Goal: Feedback & Contribution: Submit feedback/report problem

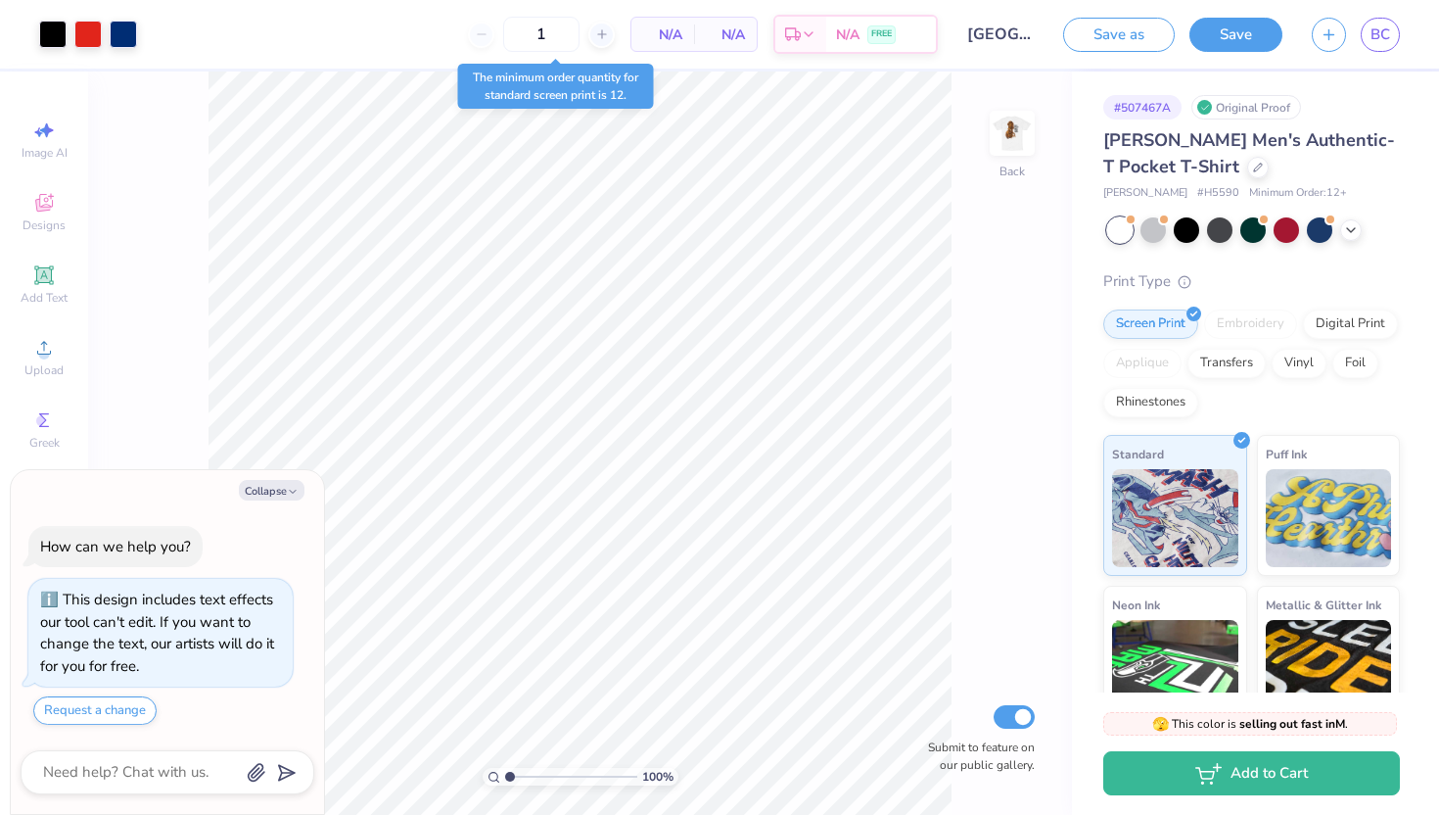
scroll to position [21, 0]
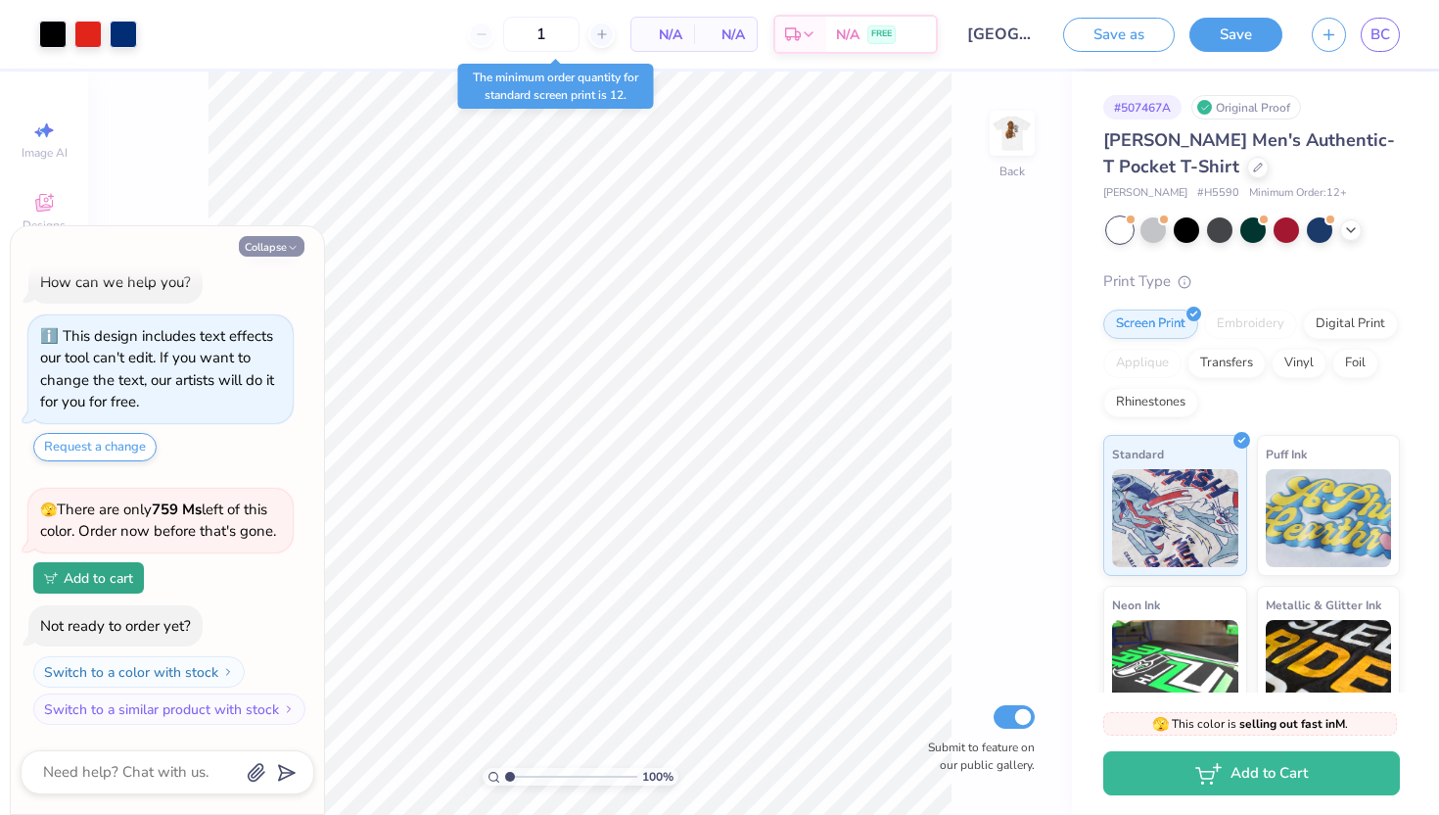
click at [256, 243] on button "Collapse" at bounding box center [272, 246] width 66 height 21
type textarea "x"
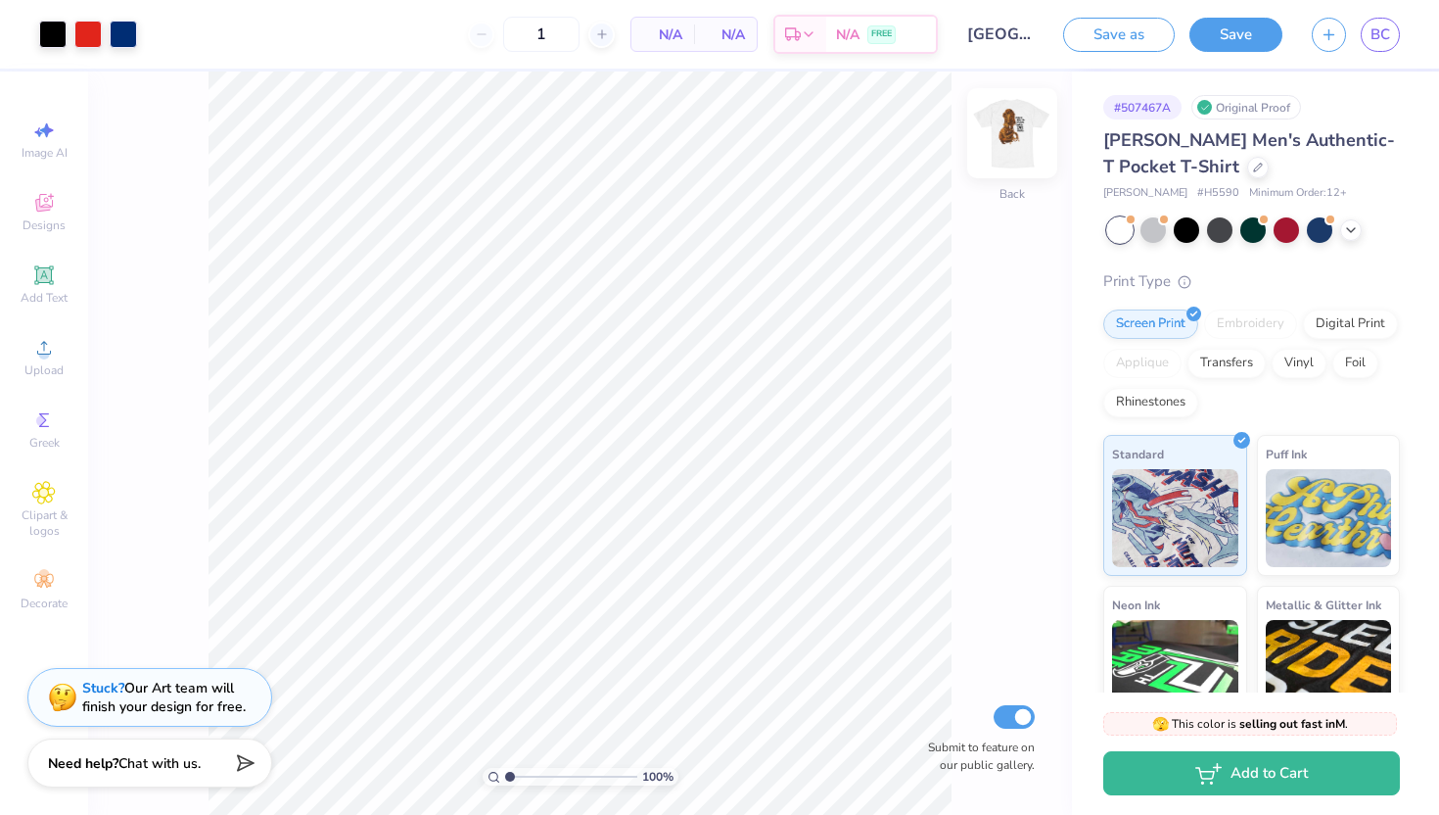
click at [1009, 139] on img at bounding box center [1012, 133] width 78 height 78
click at [1351, 229] on polyline at bounding box center [1351, 228] width 8 height 4
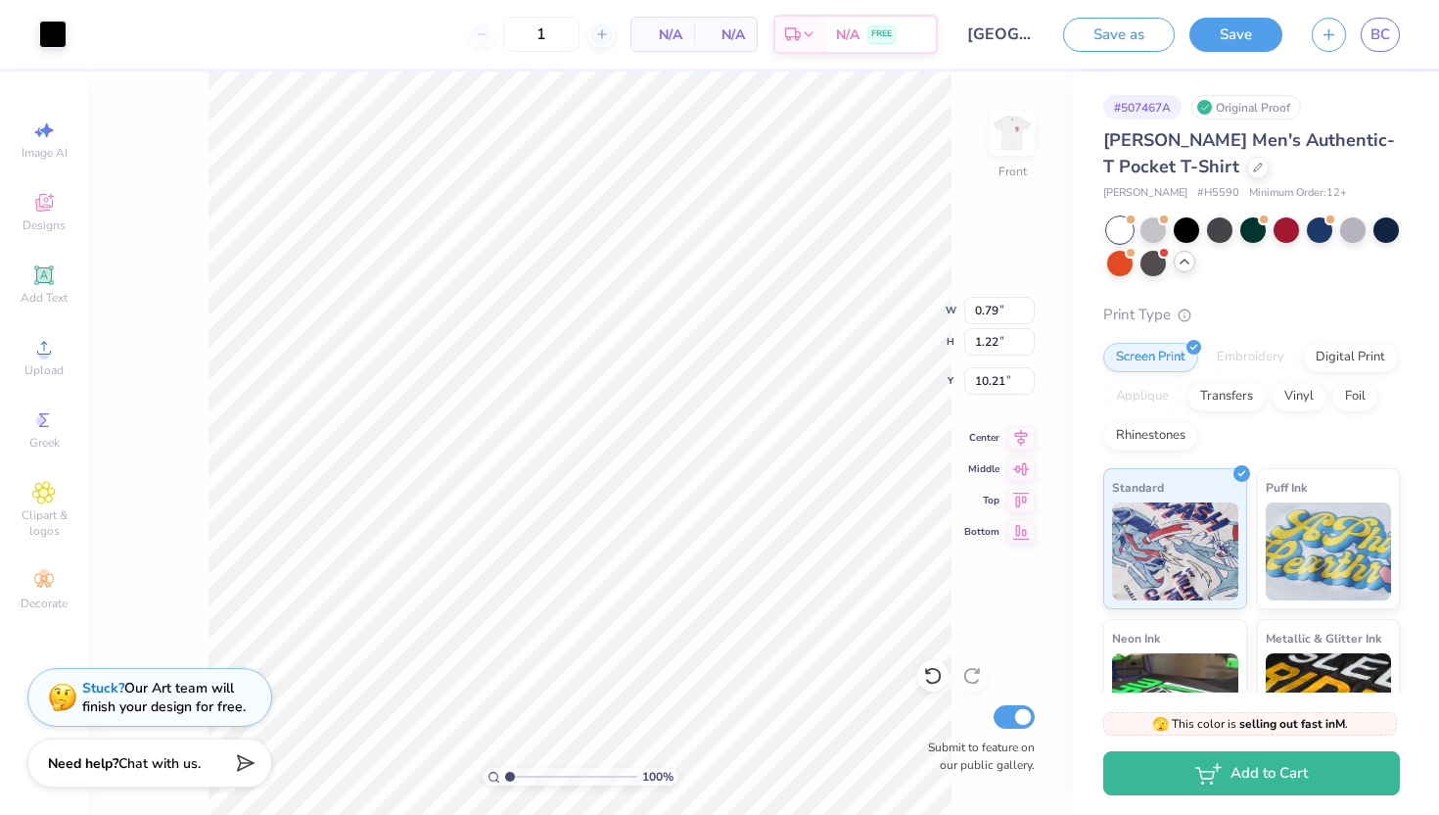
type input "0.86"
type input "10.31"
click at [929, 679] on icon at bounding box center [933, 676] width 20 height 20
click at [1014, 135] on img at bounding box center [1012, 133] width 78 height 78
click at [926, 677] on icon at bounding box center [933, 676] width 20 height 20
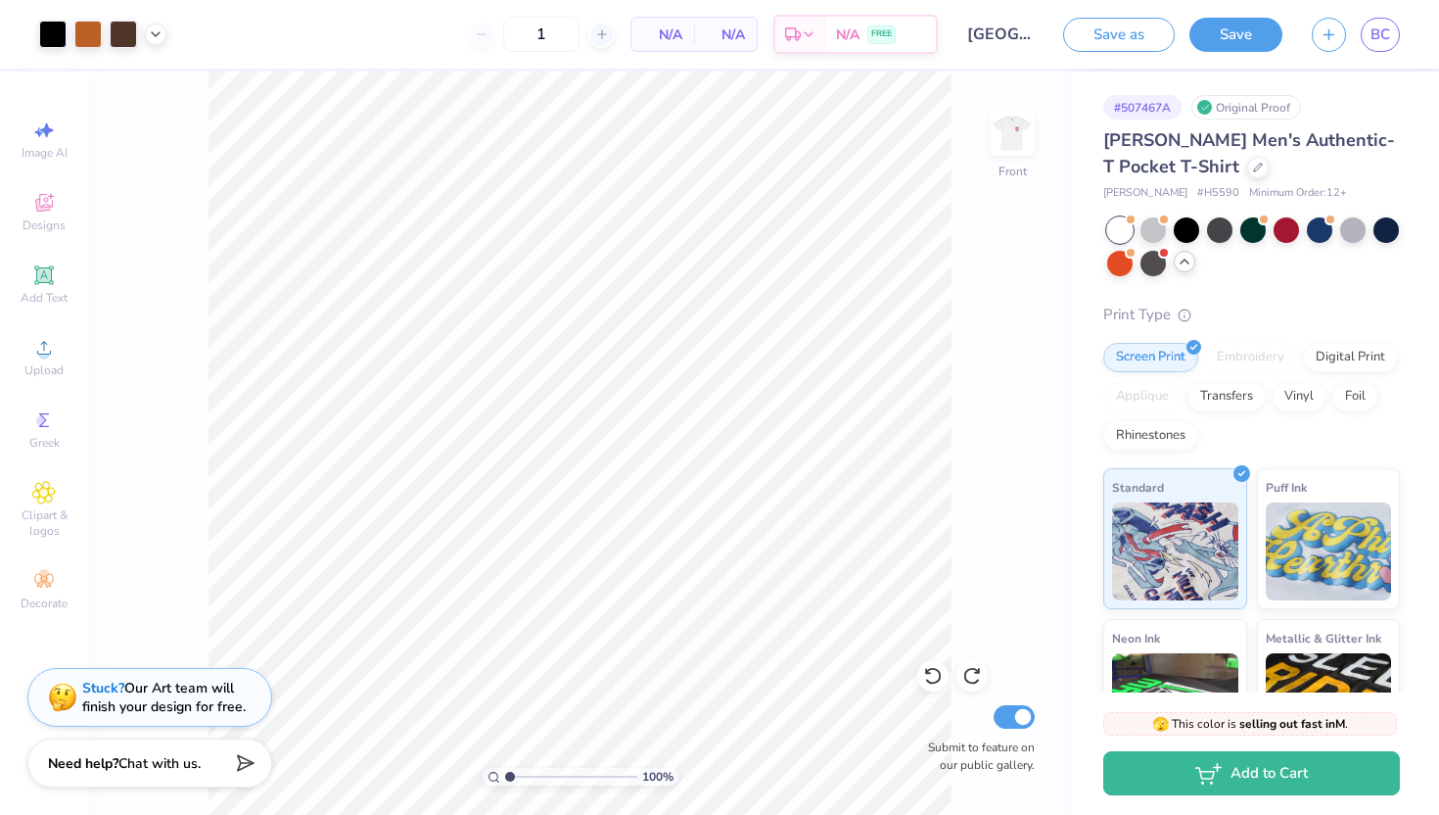
click at [989, 325] on div "100 % Front Submit to feature on our public gallery." at bounding box center [580, 442] width 984 height 743
click at [1023, 146] on img at bounding box center [1012, 133] width 78 height 78
click at [1023, 146] on img at bounding box center [1012, 133] width 39 height 39
type input "3.25"
click at [38, 287] on div "Add Text" at bounding box center [44, 285] width 69 height 58
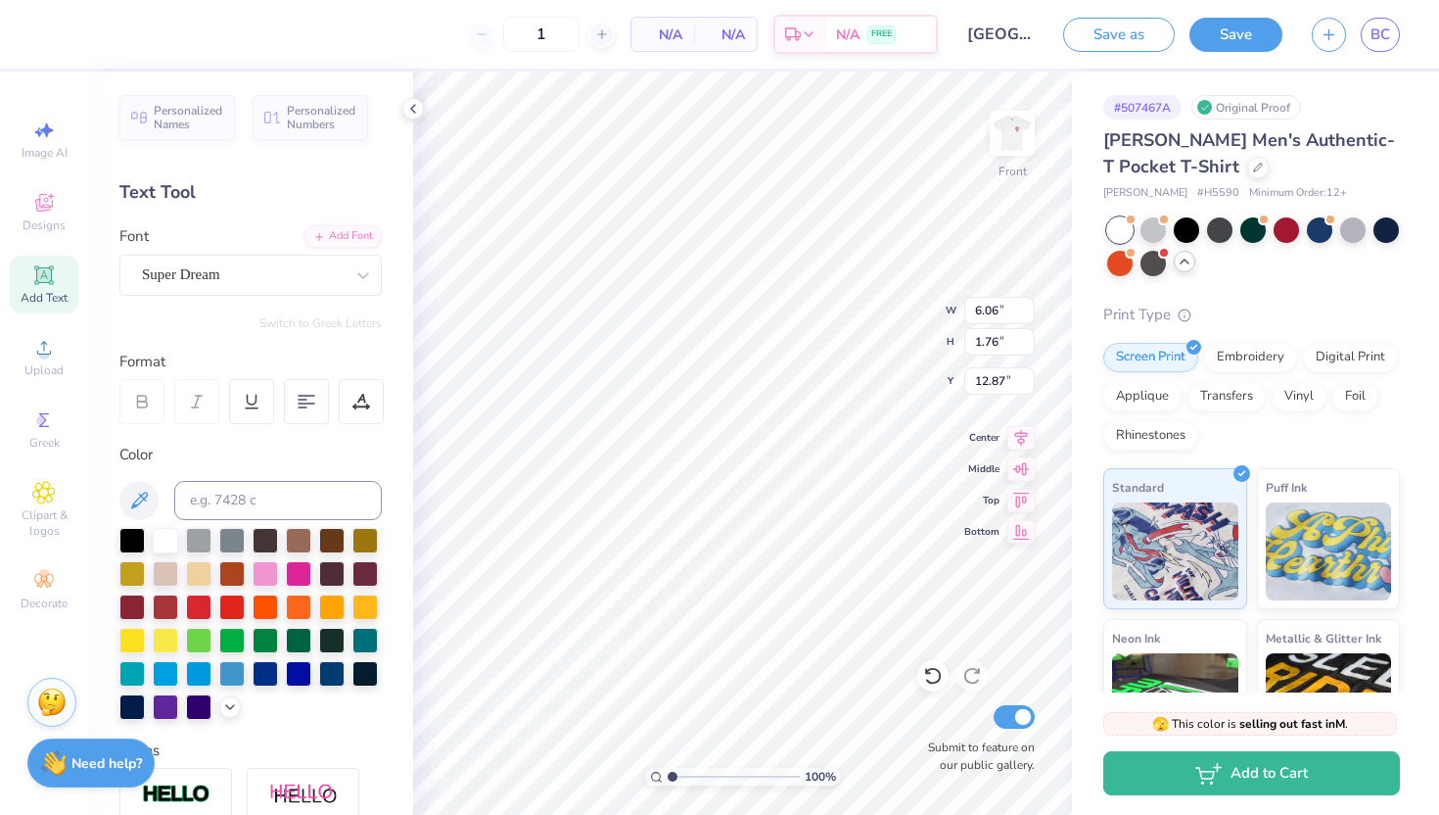
scroll to position [0, 1]
type textarea "LTHPRR"
click at [309, 272] on div "Super Dream" at bounding box center [243, 274] width 206 height 30
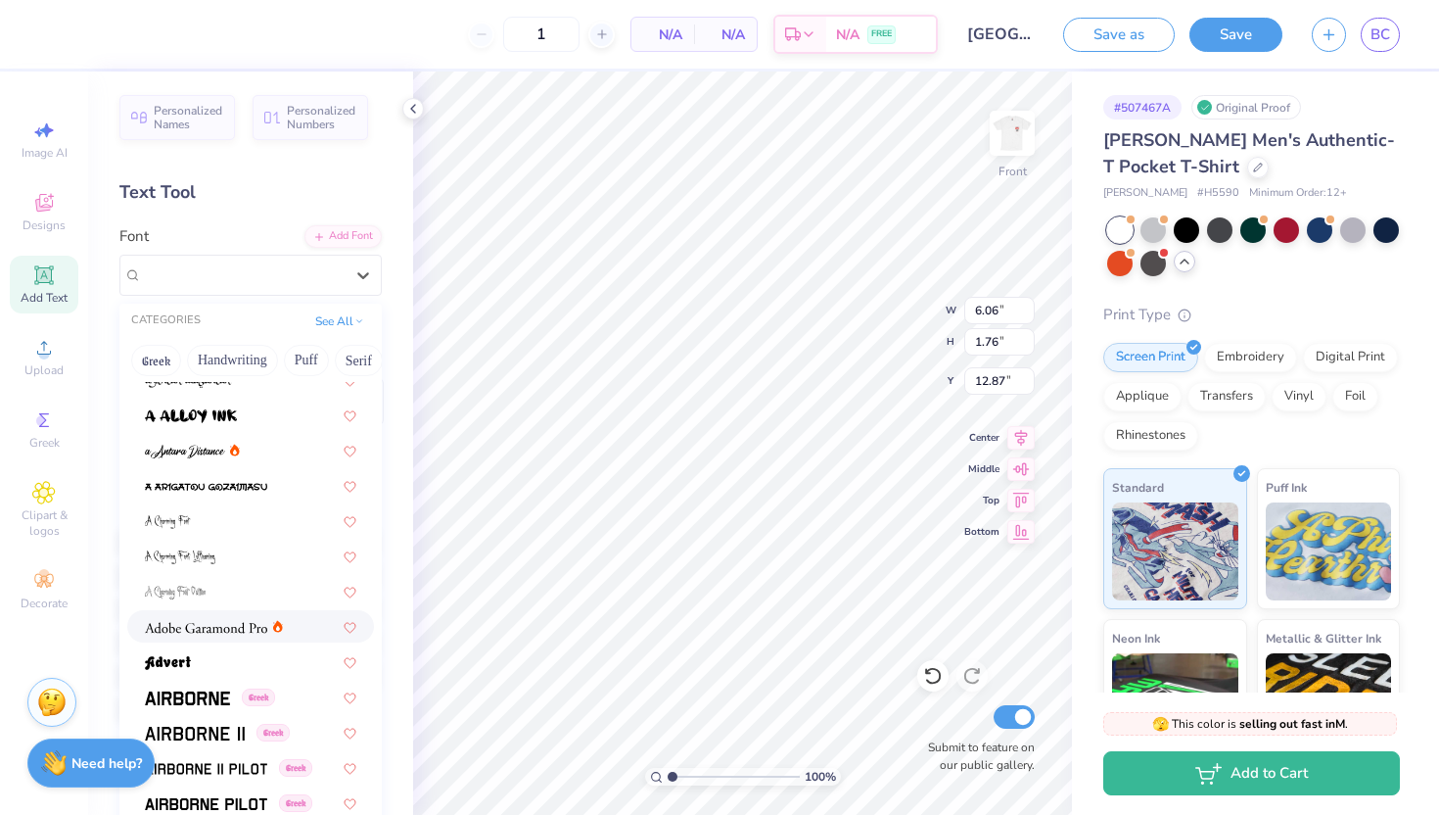
scroll to position [165, 0]
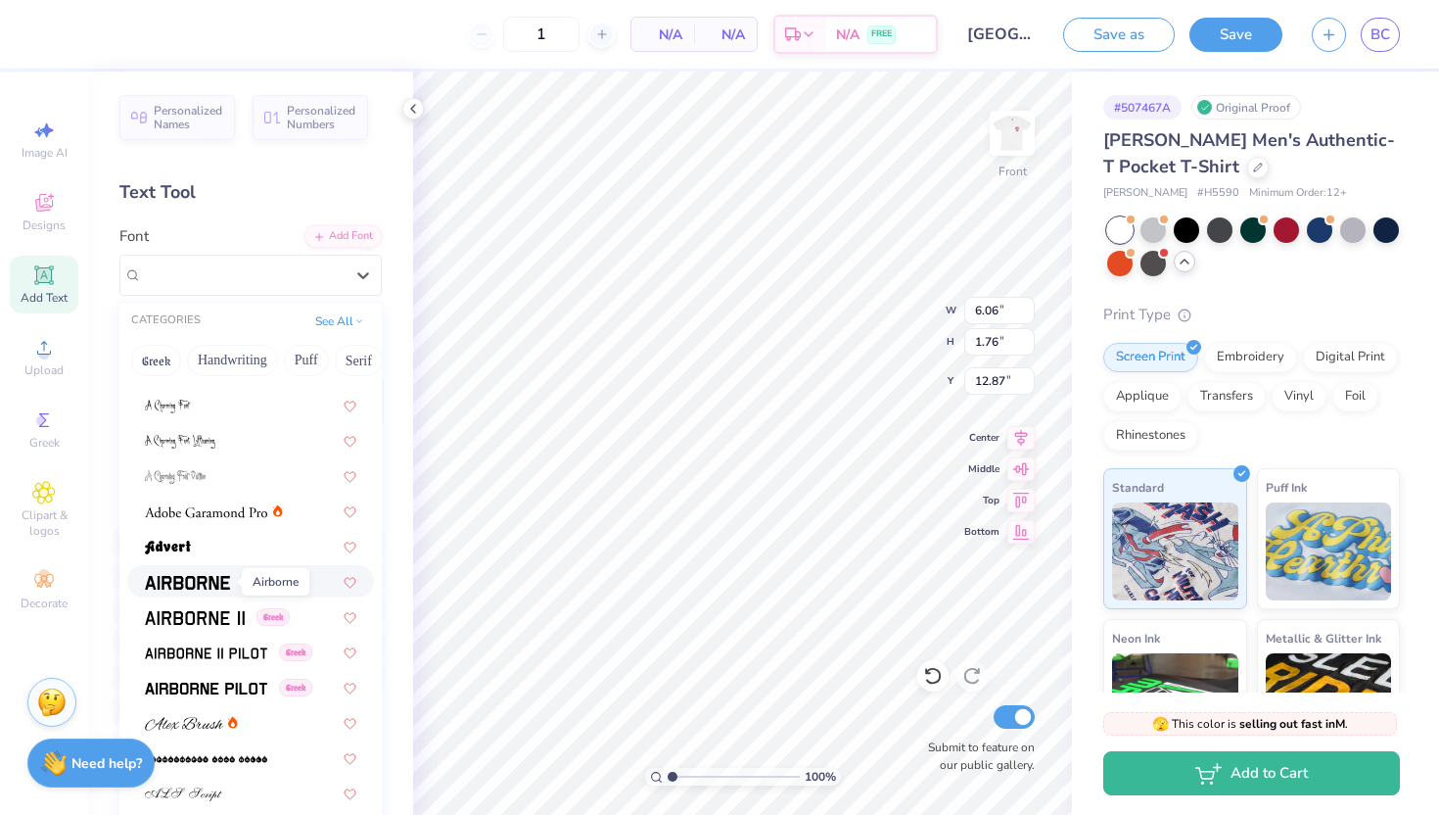
click at [184, 577] on img at bounding box center [187, 583] width 85 height 14
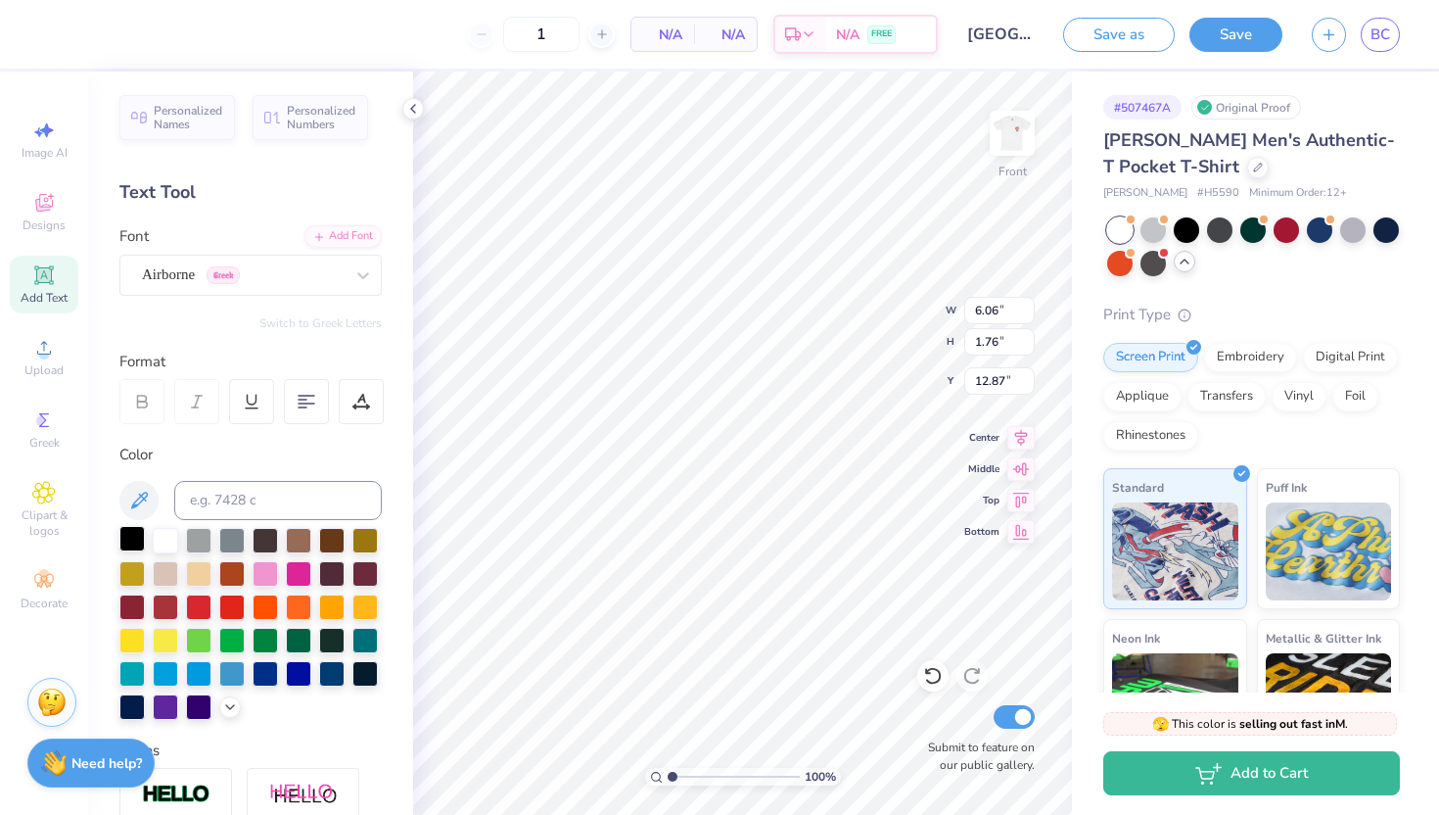
click at [129, 539] on div at bounding box center [131, 538] width 25 height 25
click at [200, 678] on div at bounding box center [198, 671] width 25 height 25
click at [164, 676] on div at bounding box center [165, 671] width 25 height 25
click at [361, 276] on icon at bounding box center [363, 275] width 12 height 7
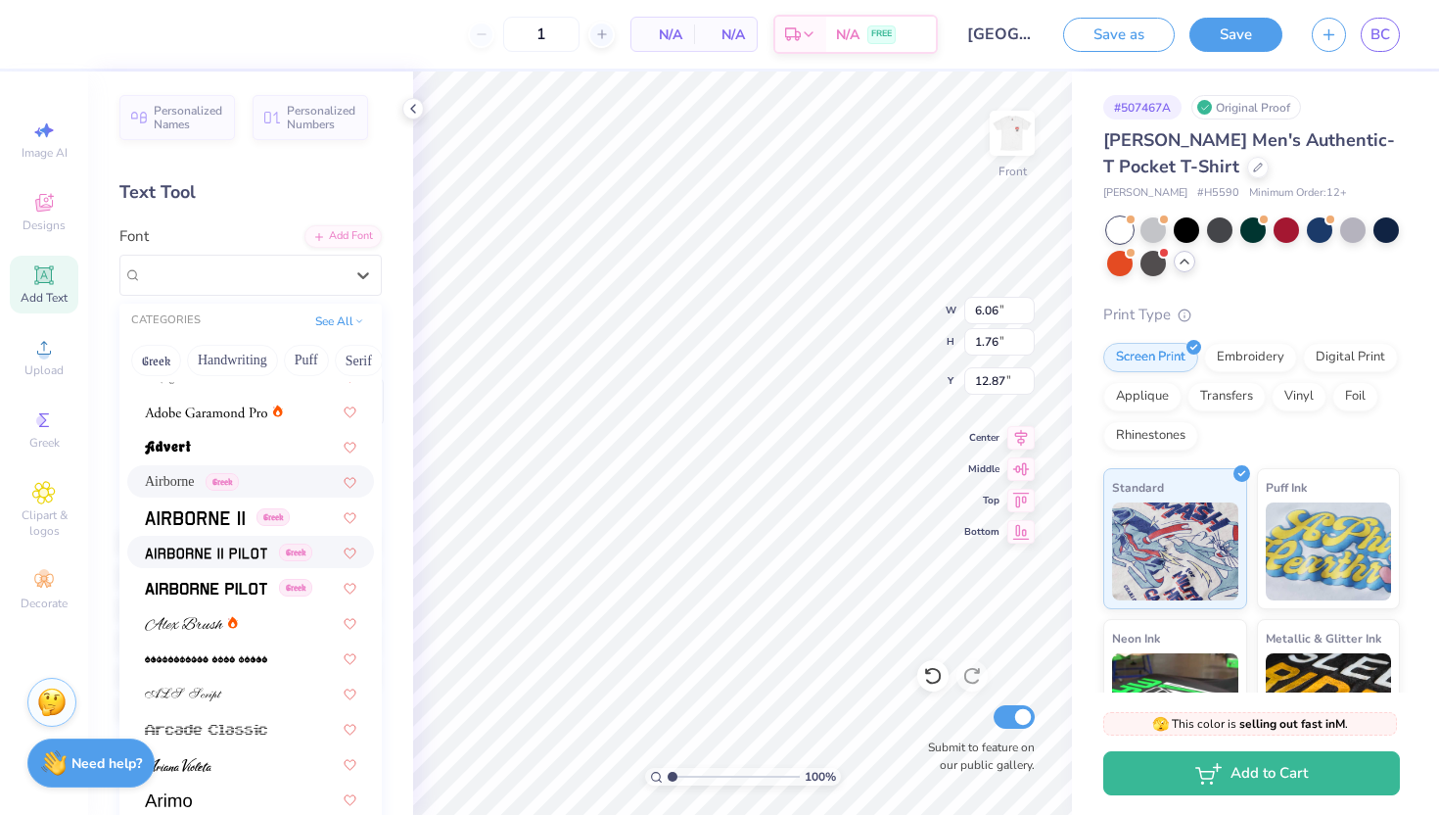
scroll to position [347, 0]
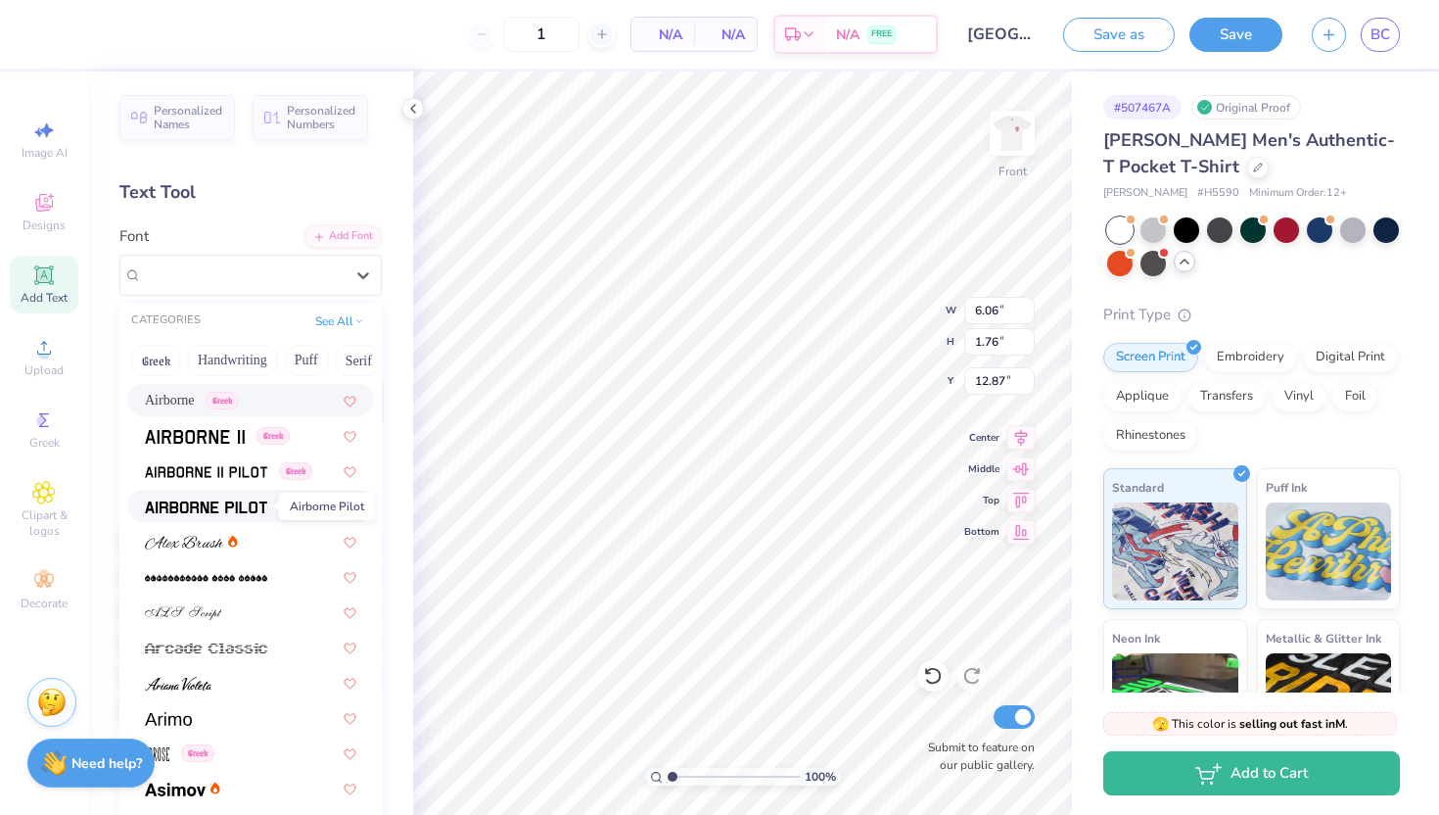
click at [214, 510] on img at bounding box center [206, 507] width 122 height 14
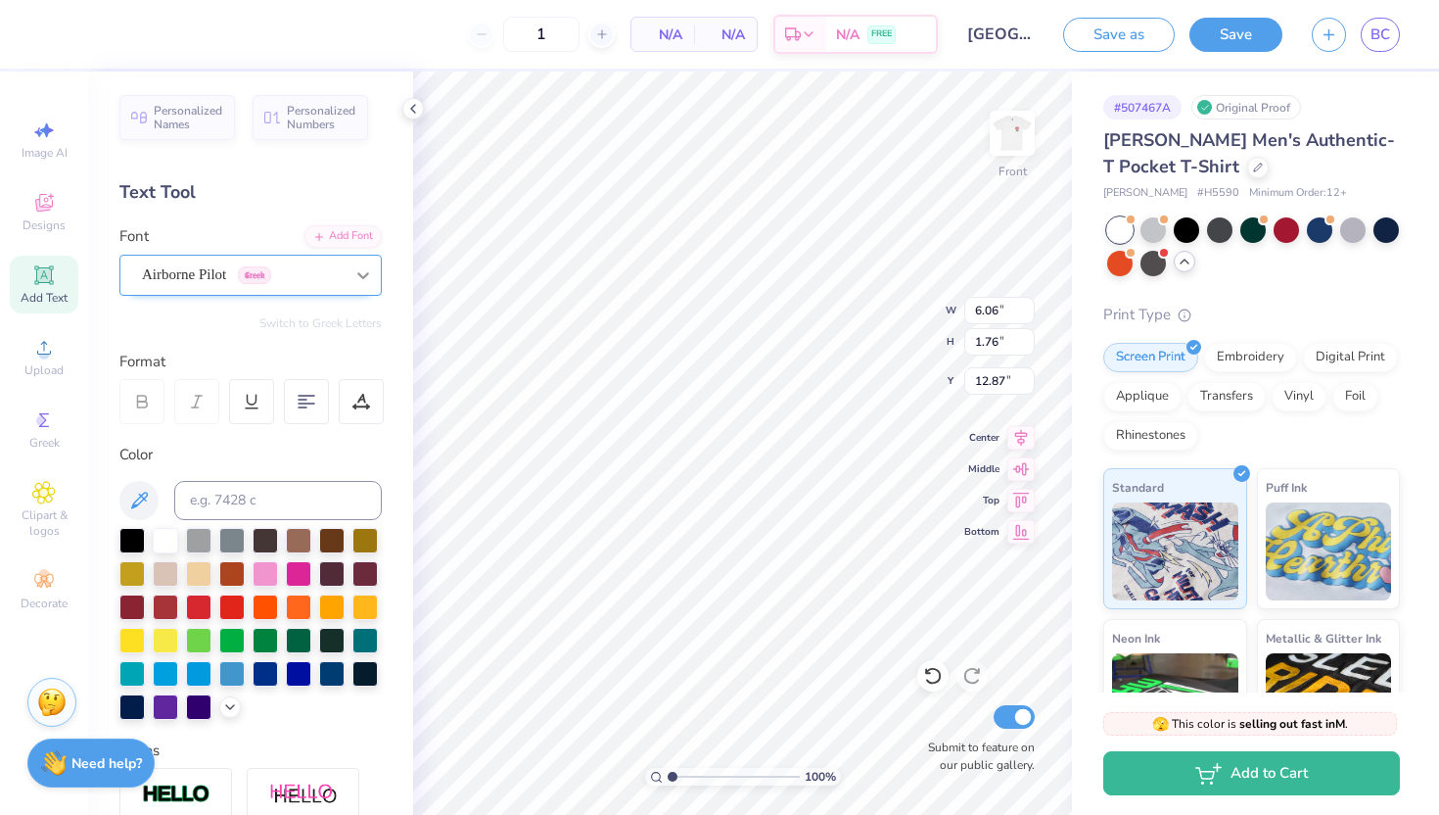
click at [350, 265] on div at bounding box center [363, 274] width 35 height 35
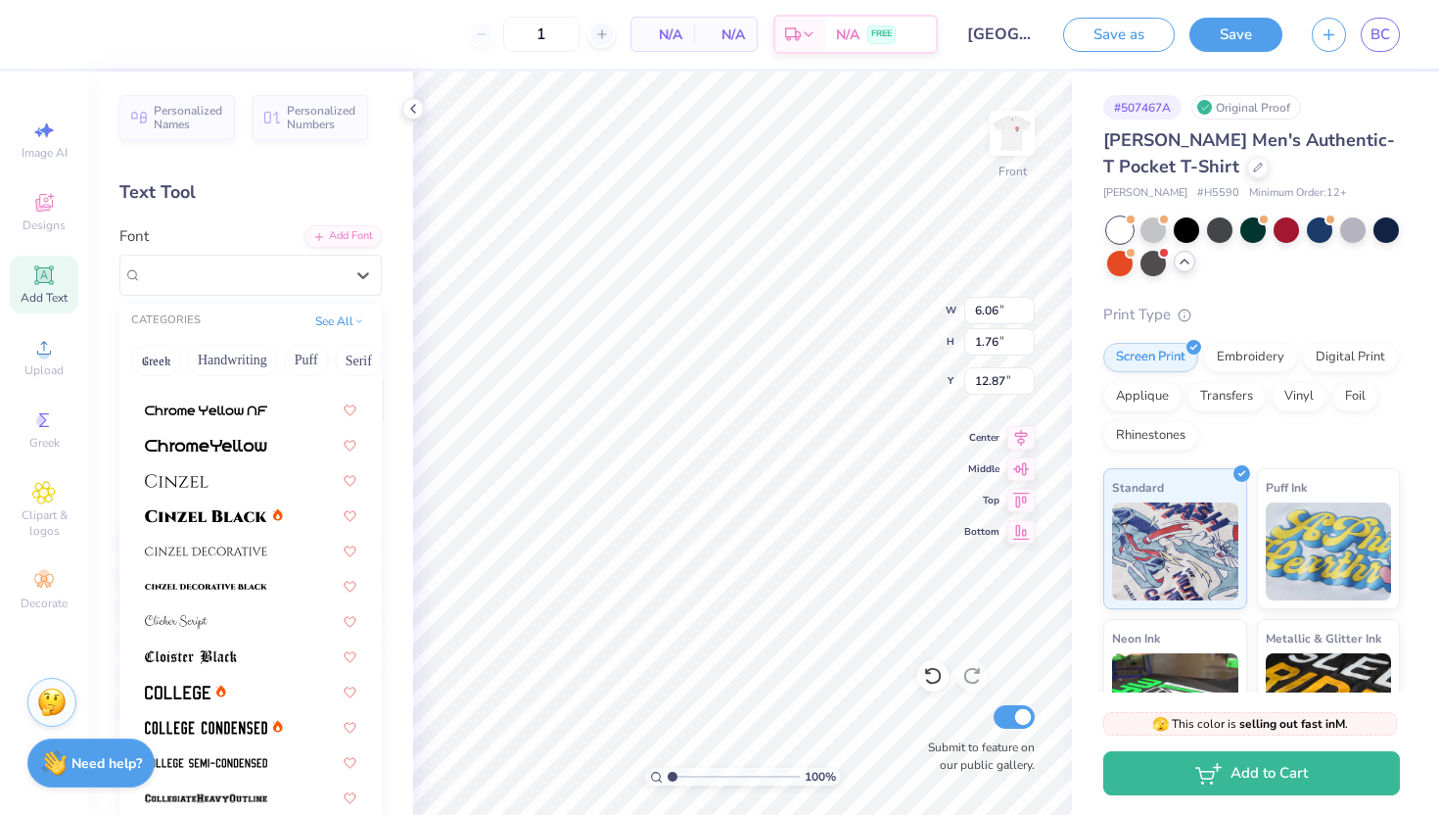
scroll to position [2277, 0]
click at [238, 524] on div at bounding box center [250, 513] width 247 height 32
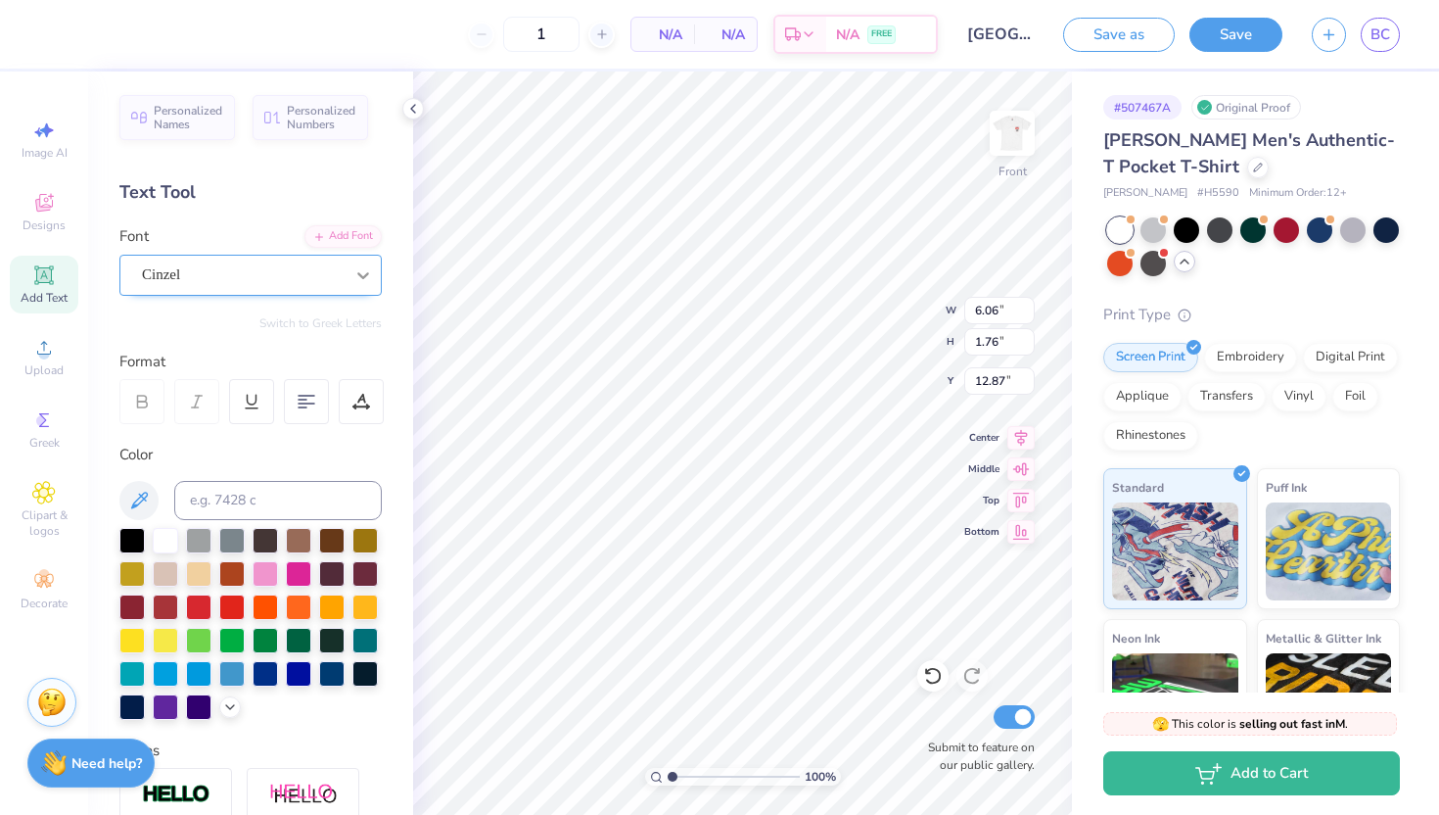
click at [366, 280] on icon at bounding box center [363, 275] width 20 height 20
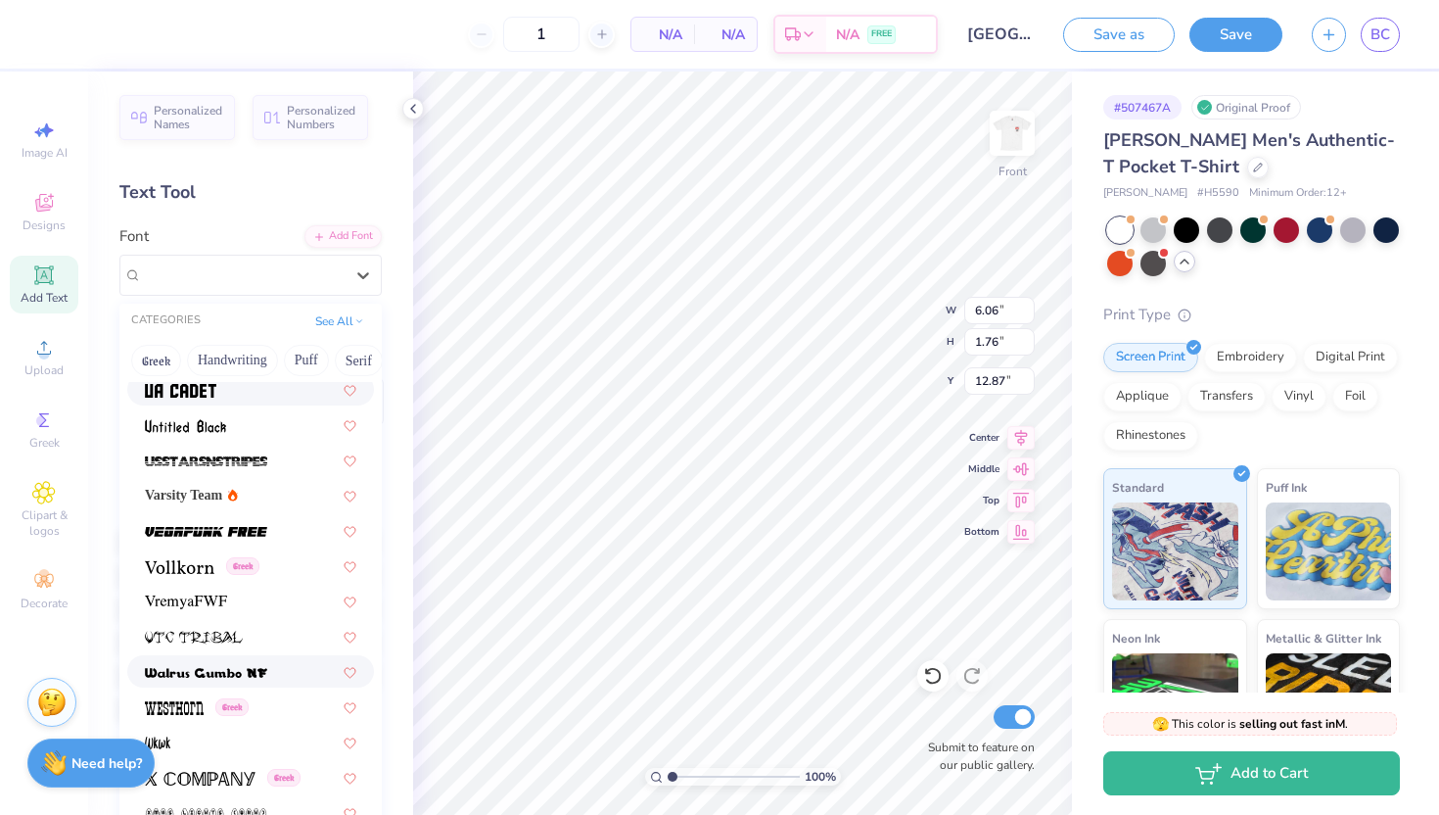
scroll to position [10361, 0]
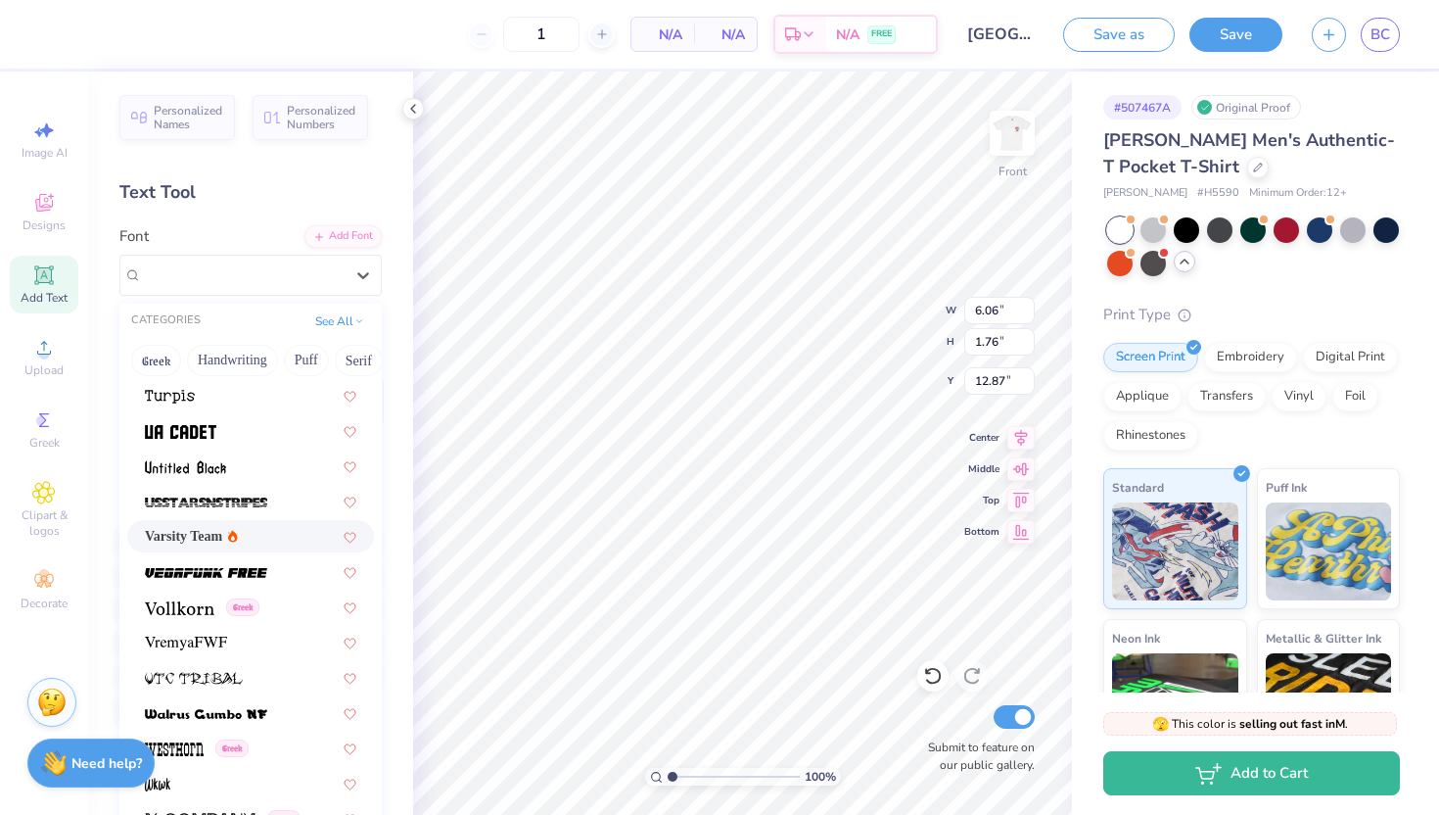
click at [289, 535] on div "Varsity Team" at bounding box center [250, 536] width 211 height 21
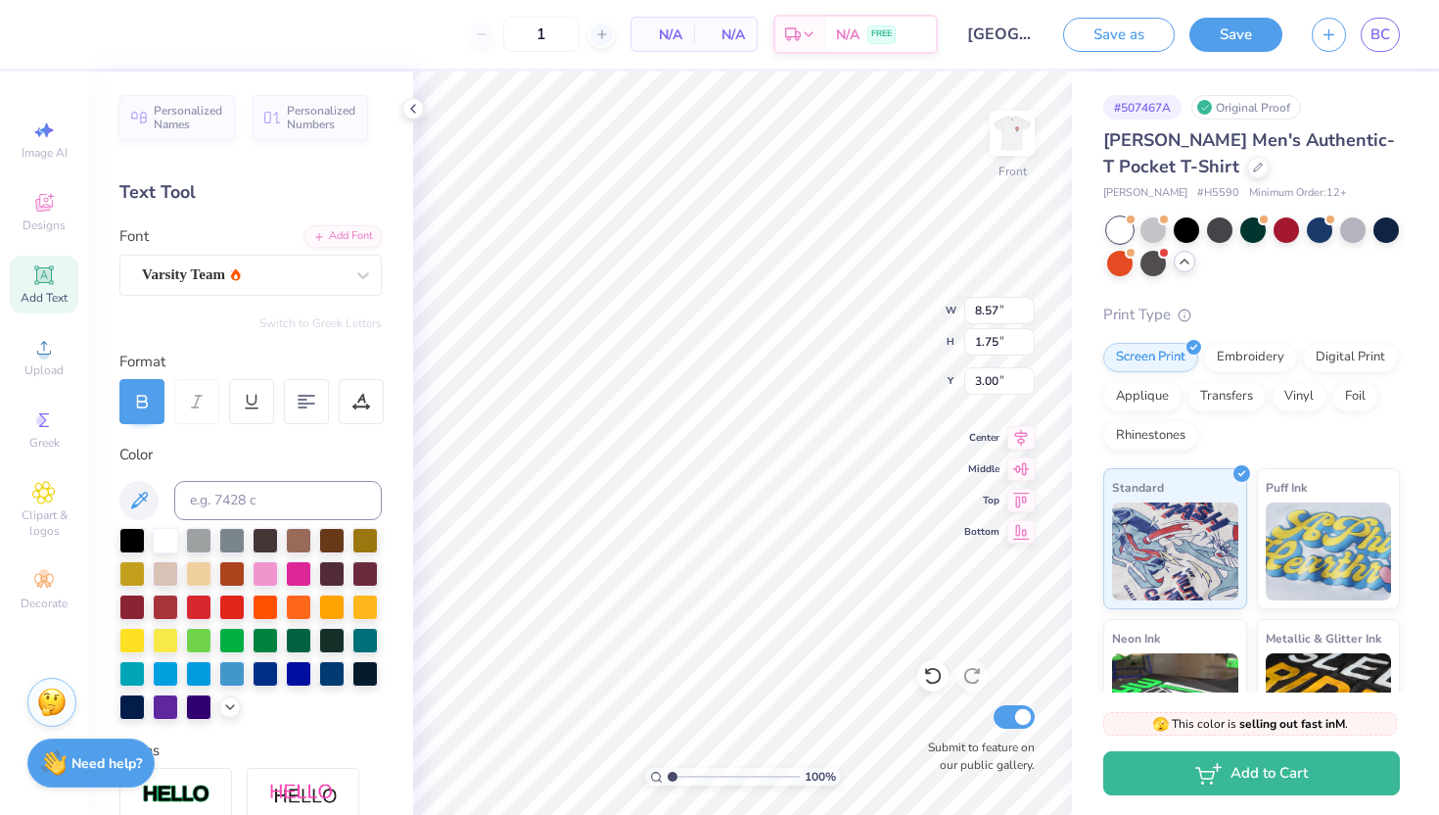
type input "3.00"
type textarea "G"
click at [1378, 26] on span "BC" at bounding box center [1381, 34] width 20 height 23
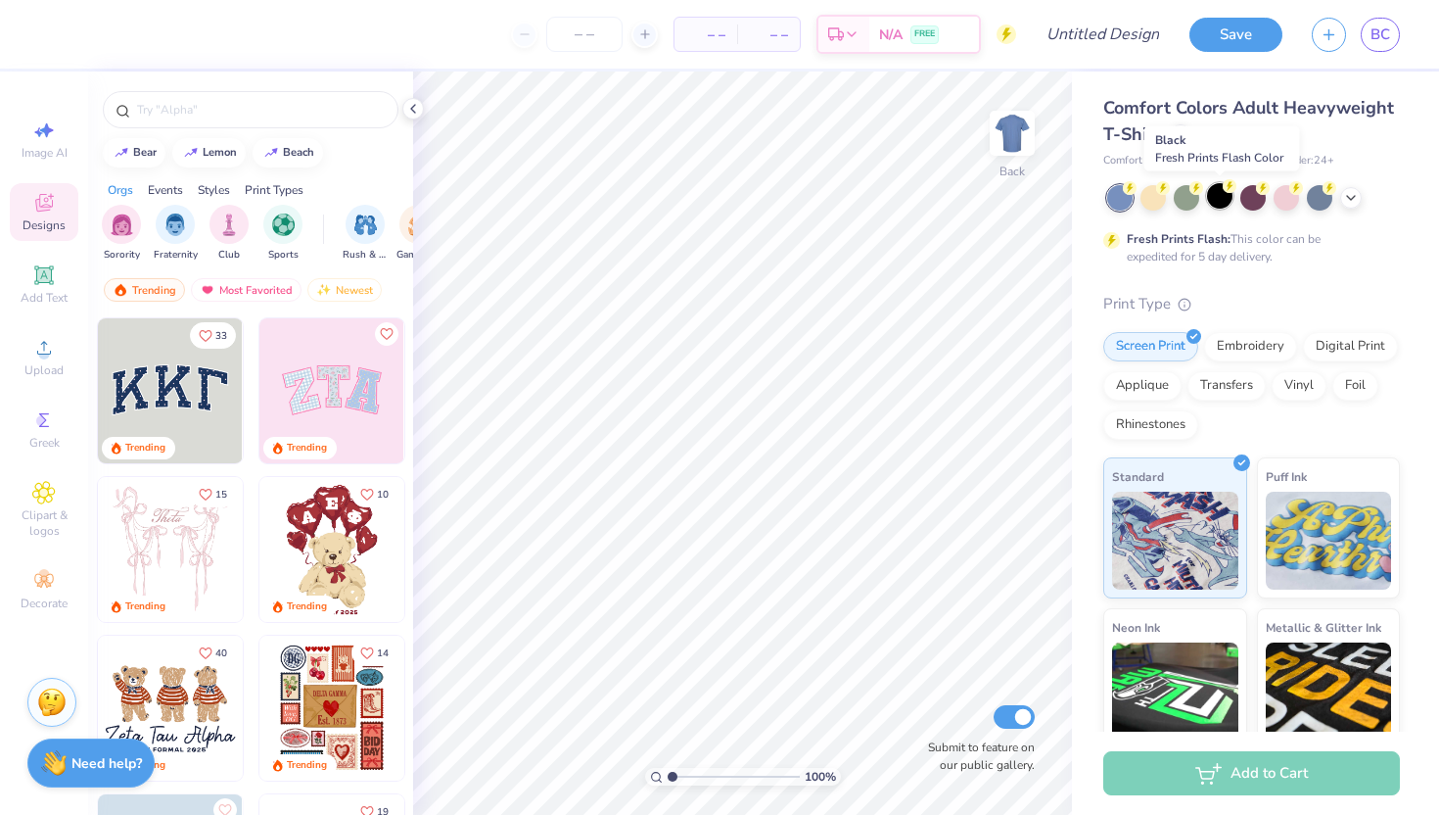
click at [1225, 194] on div at bounding box center [1219, 195] width 25 height 25
click at [1340, 198] on div at bounding box center [1351, 196] width 22 height 22
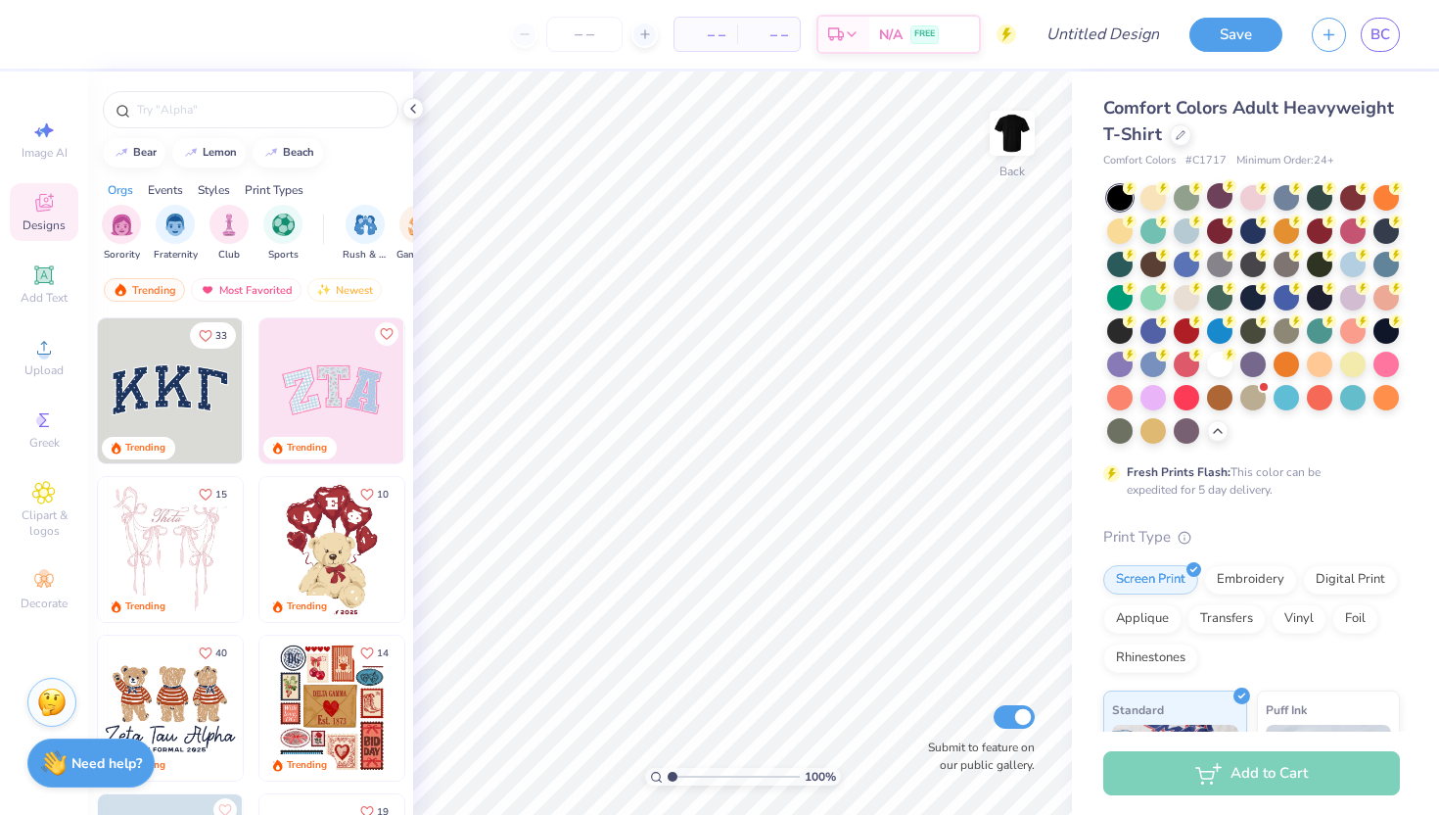
click at [1252, 96] on span "Comfort Colors Adult Heavyweight T-Shirt" at bounding box center [1248, 121] width 291 height 50
click at [1181, 129] on icon at bounding box center [1181, 133] width 8 height 8
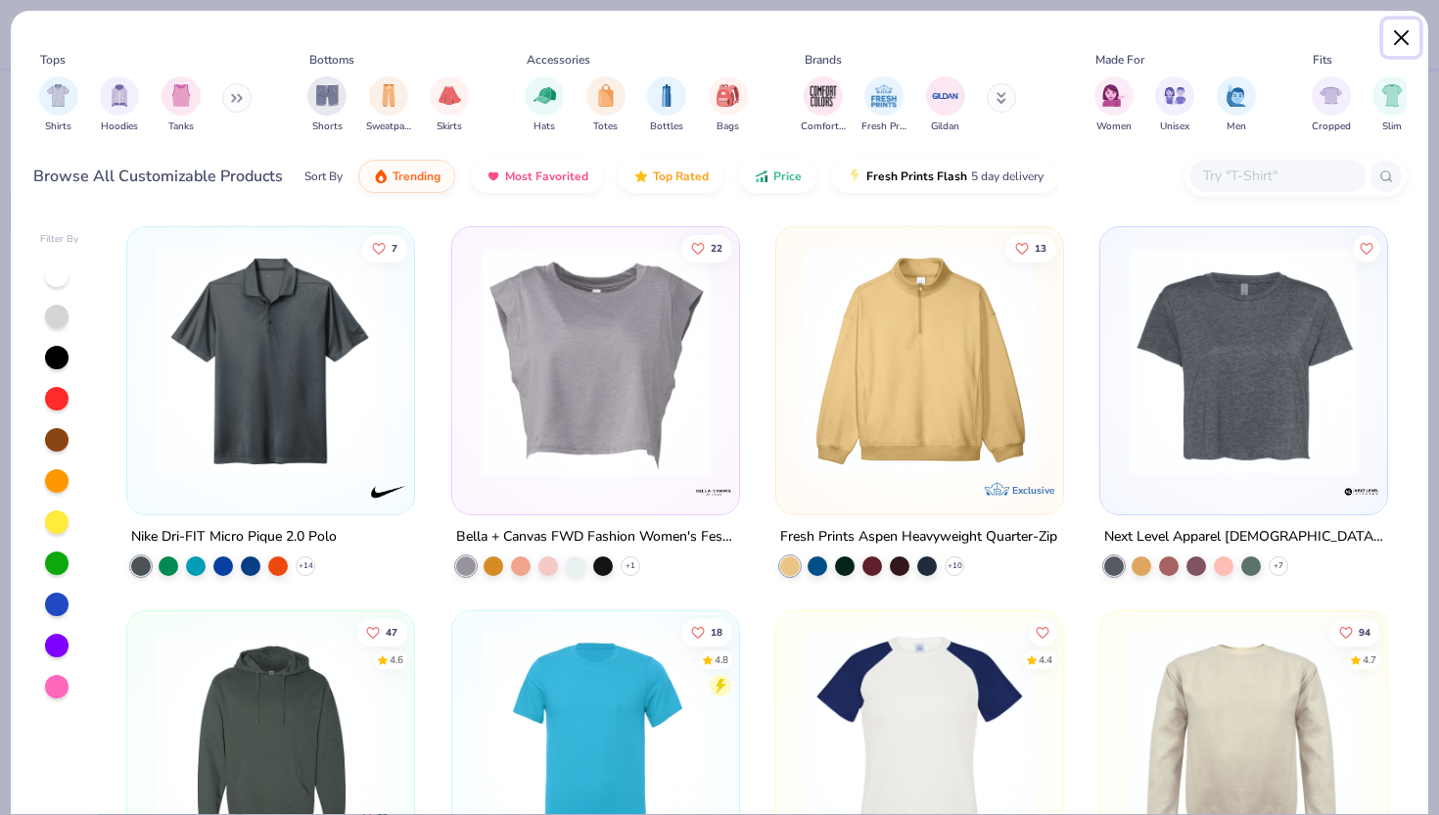
click at [1408, 30] on button "Close" at bounding box center [1401, 38] width 37 height 37
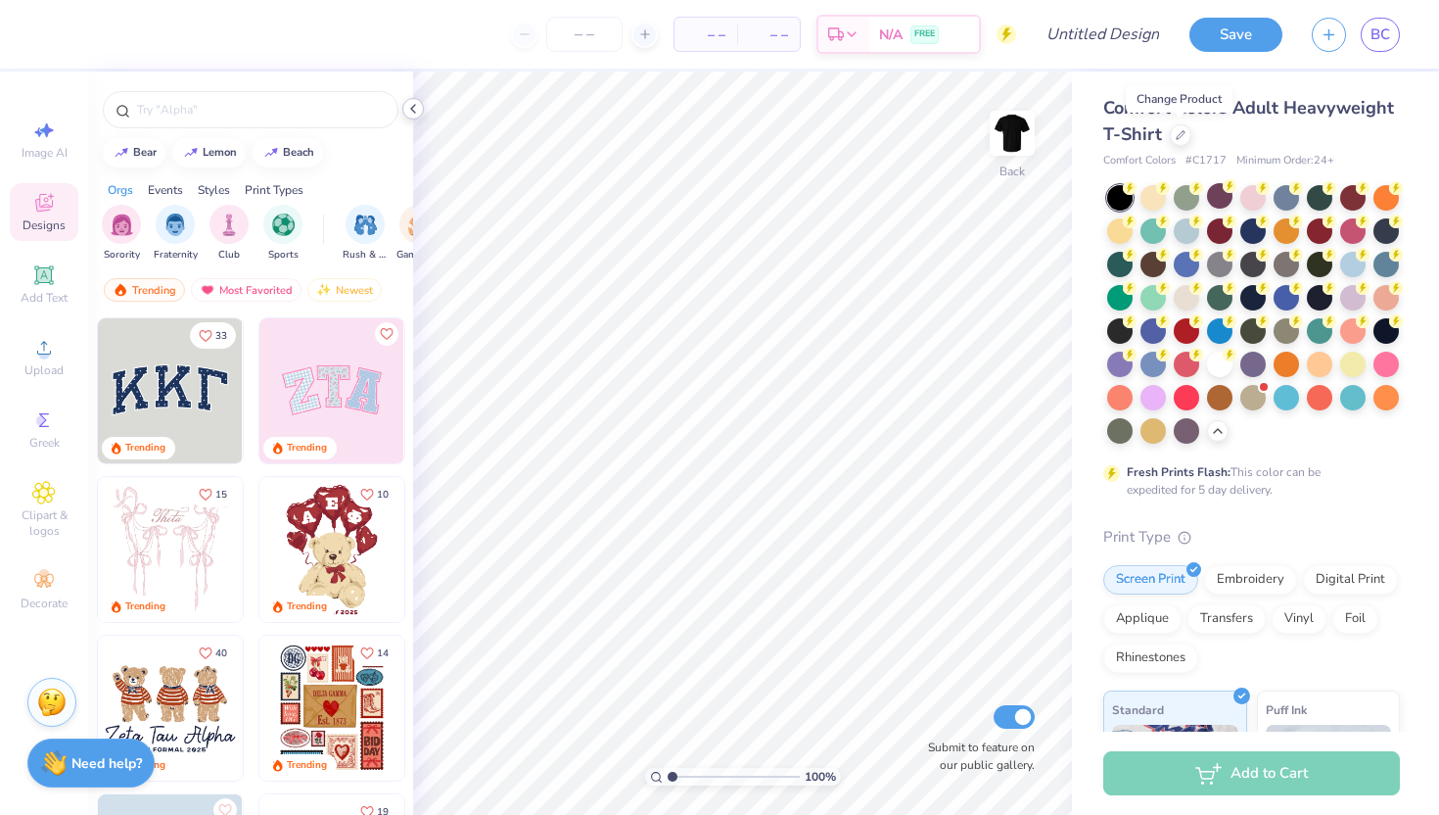
click at [418, 110] on icon at bounding box center [413, 109] width 16 height 16
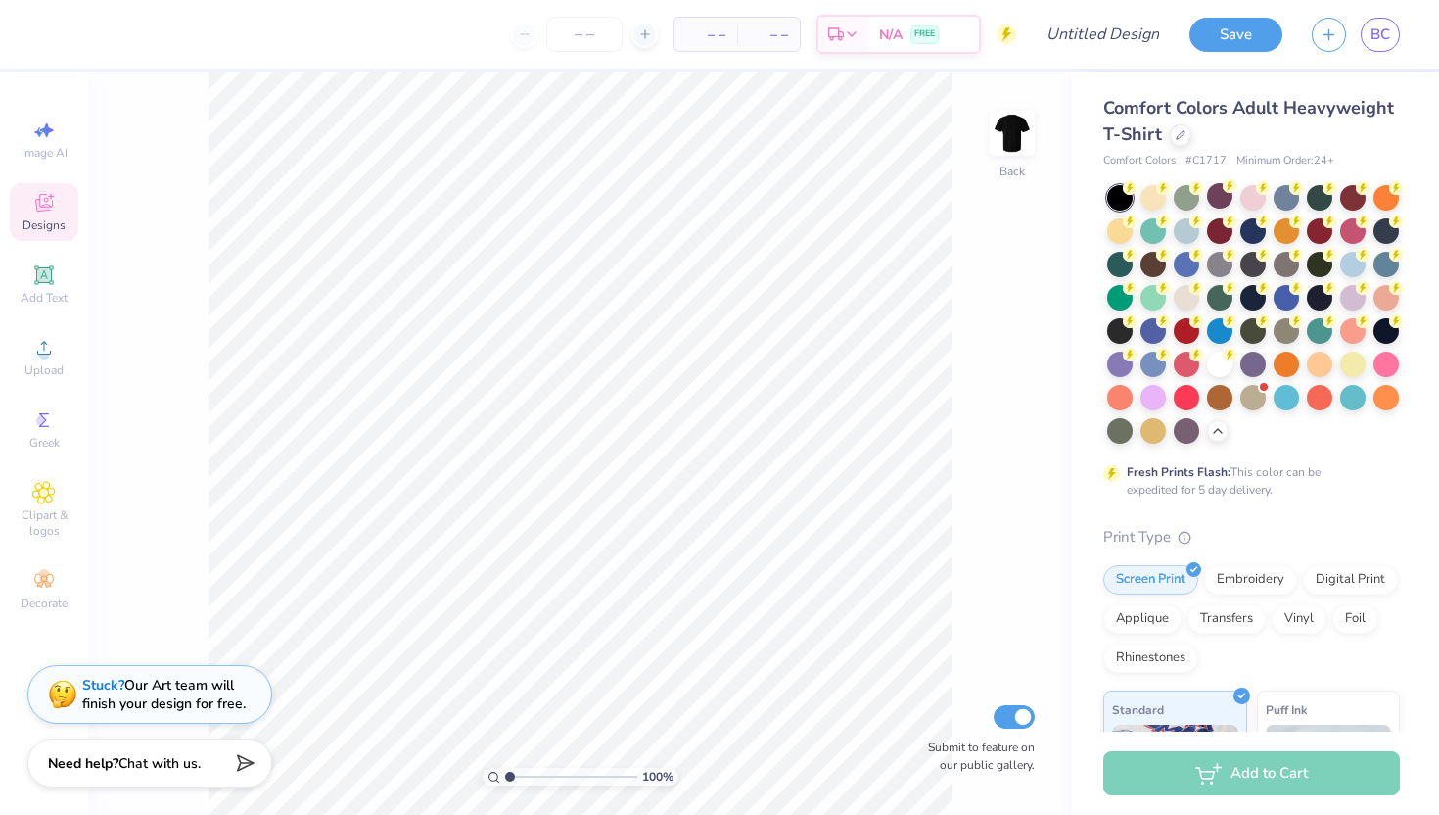
click at [213, 708] on div "Stuck? Our Art team will finish your design for free." at bounding box center [163, 694] width 163 height 37
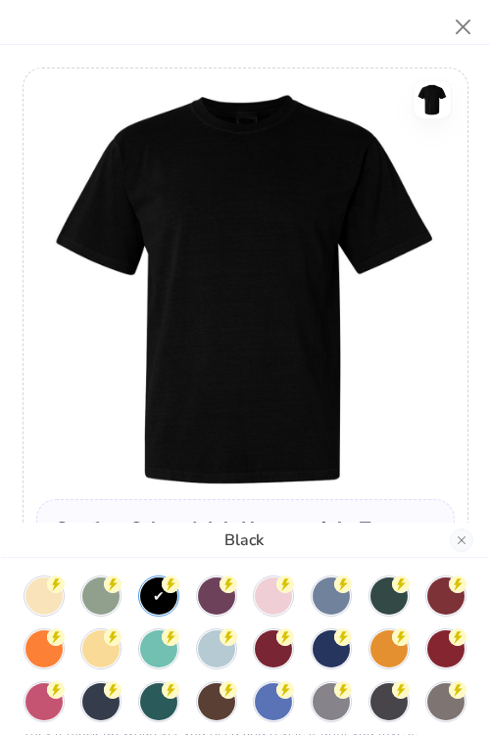
click at [329, 525] on div "Black" at bounding box center [245, 540] width 488 height 35
click at [464, 541] on button "Close" at bounding box center [460, 540] width 23 height 23
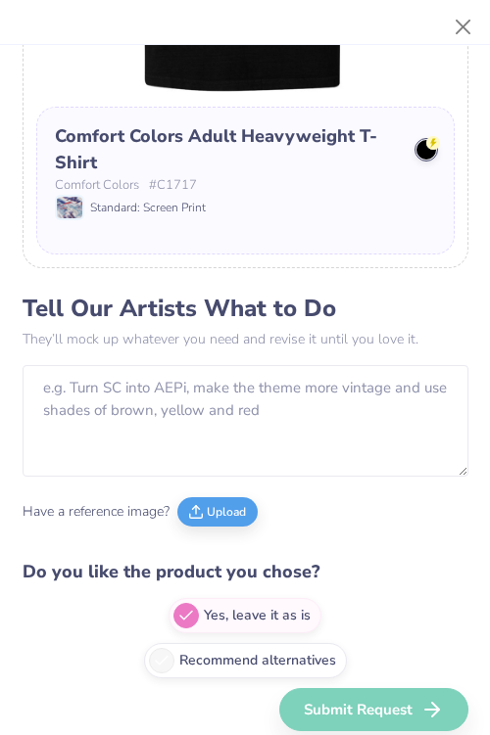
scroll to position [415, 0]
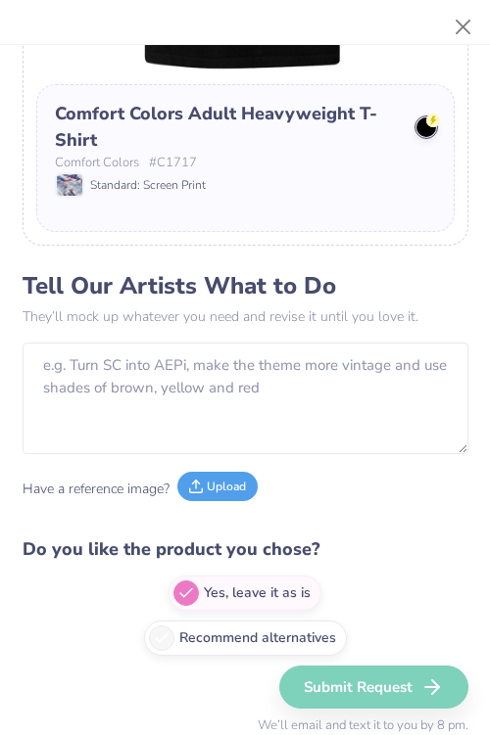
click at [223, 490] on button "Upload" at bounding box center [217, 486] width 80 height 29
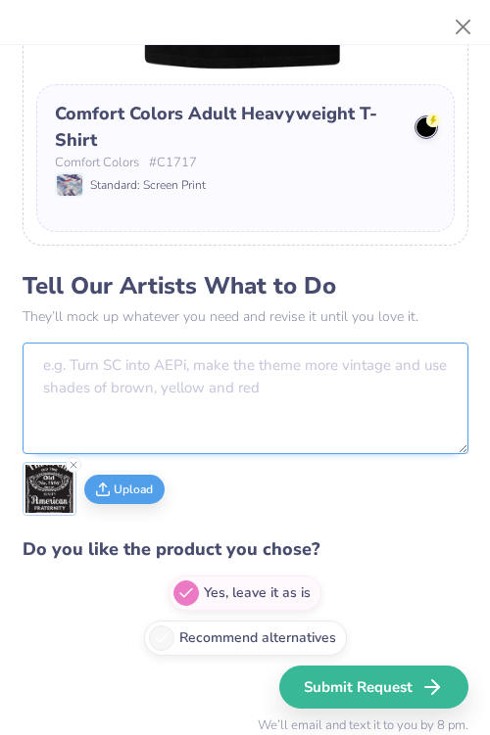
click at [183, 398] on textarea at bounding box center [245, 399] width 445 height 112
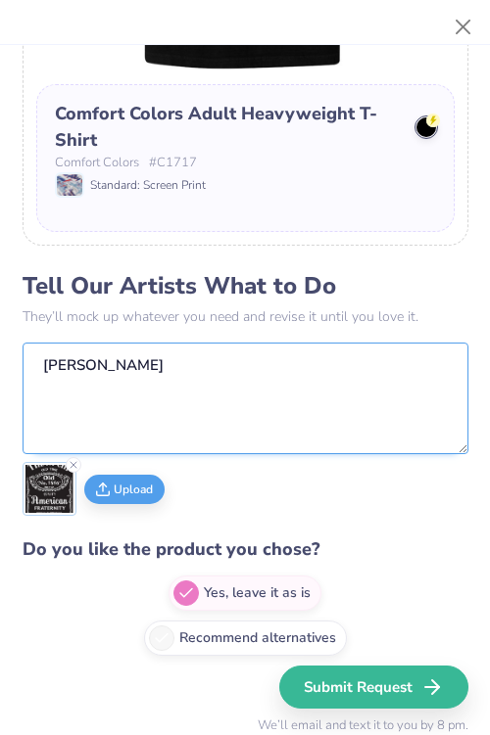
type textarea "T"
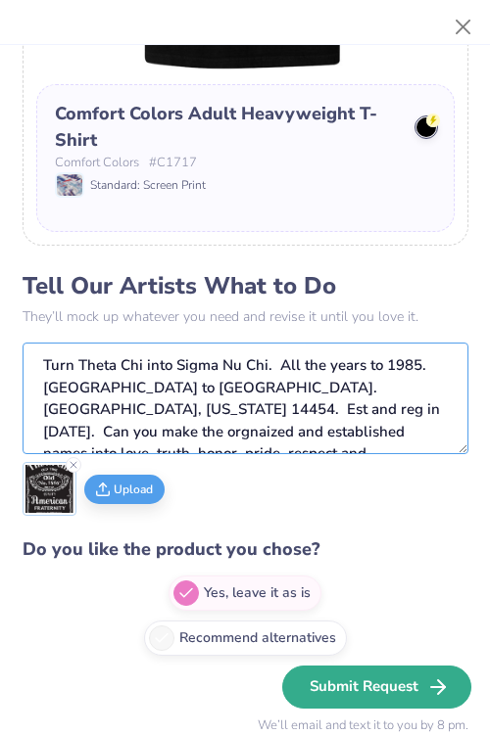
type textarea "Turn Theta Chi into Sigma Nu Chi. All the years to 1985. [GEOGRAPHIC_DATA] to […"
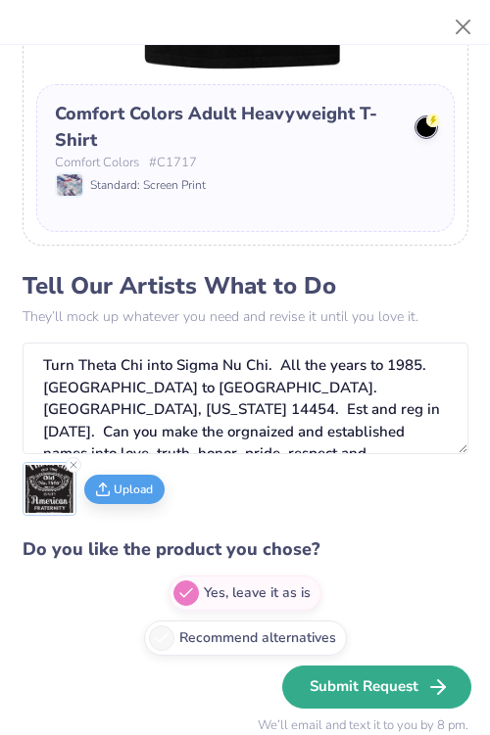
click at [419, 689] on button "Submit Request" at bounding box center [376, 687] width 189 height 43
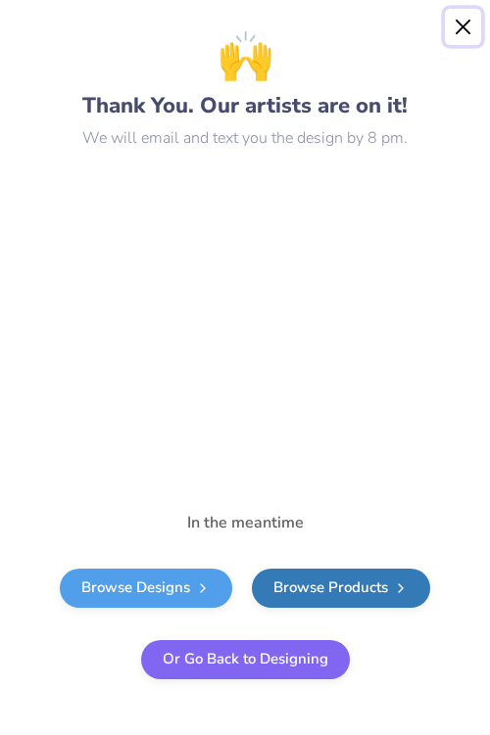
click at [471, 23] on button "Close" at bounding box center [462, 27] width 37 height 37
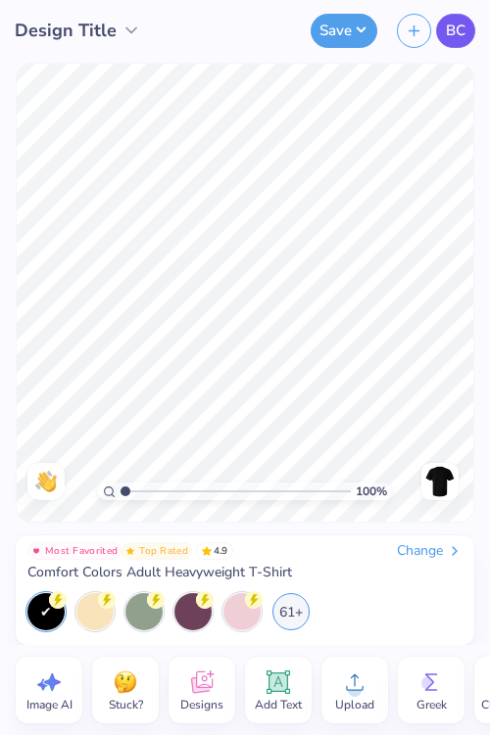
click at [461, 24] on span "BC" at bounding box center [455, 31] width 20 height 23
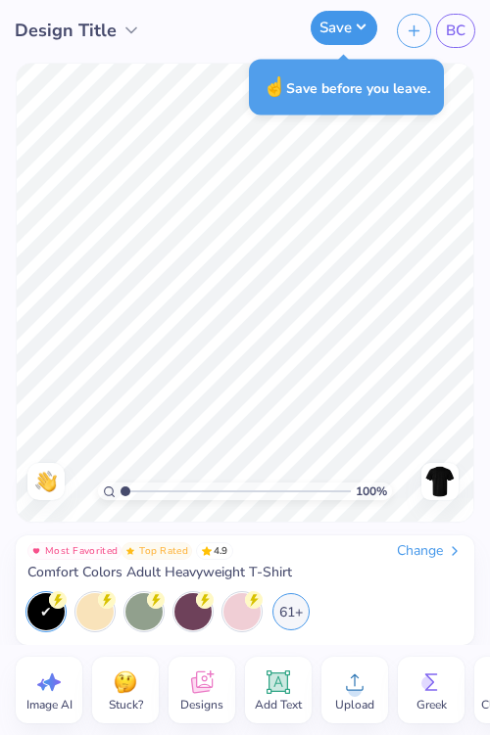
click at [340, 32] on button "Save" at bounding box center [343, 28] width 67 height 34
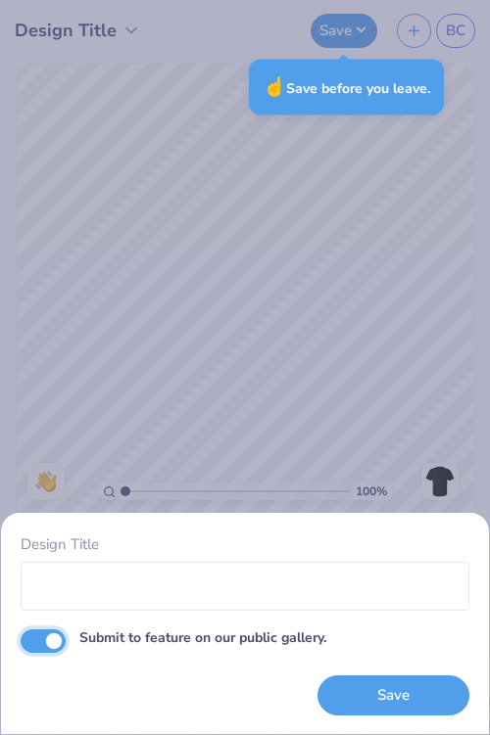
click at [45, 634] on input "Submit to feature on our public gallery." at bounding box center [43, 641] width 45 height 23
checkbox input "false"
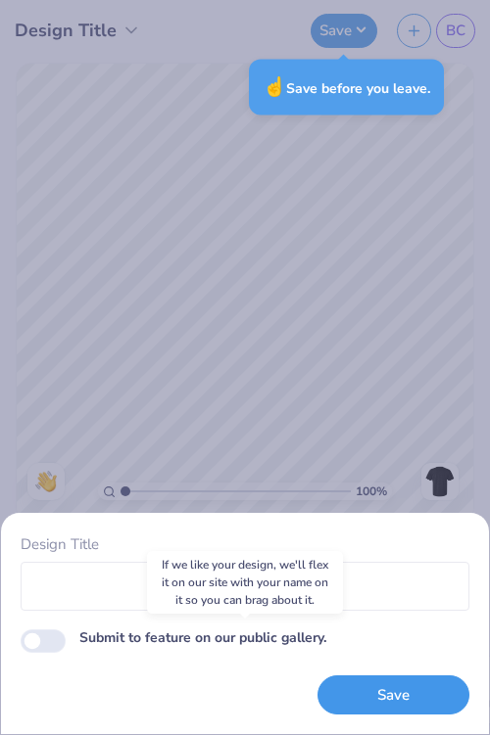
click at [411, 688] on button "Save" at bounding box center [393, 696] width 152 height 40
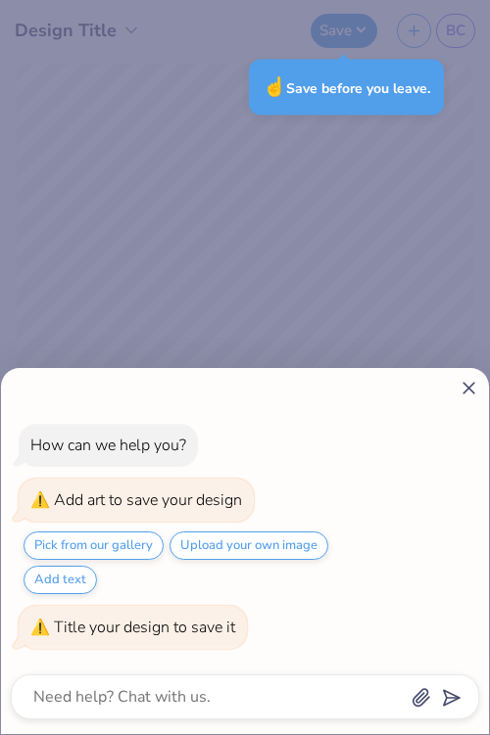
click at [459, 396] on icon at bounding box center [468, 388] width 21 height 21
type textarea "x"
